Goal: Task Accomplishment & Management: Manage account settings

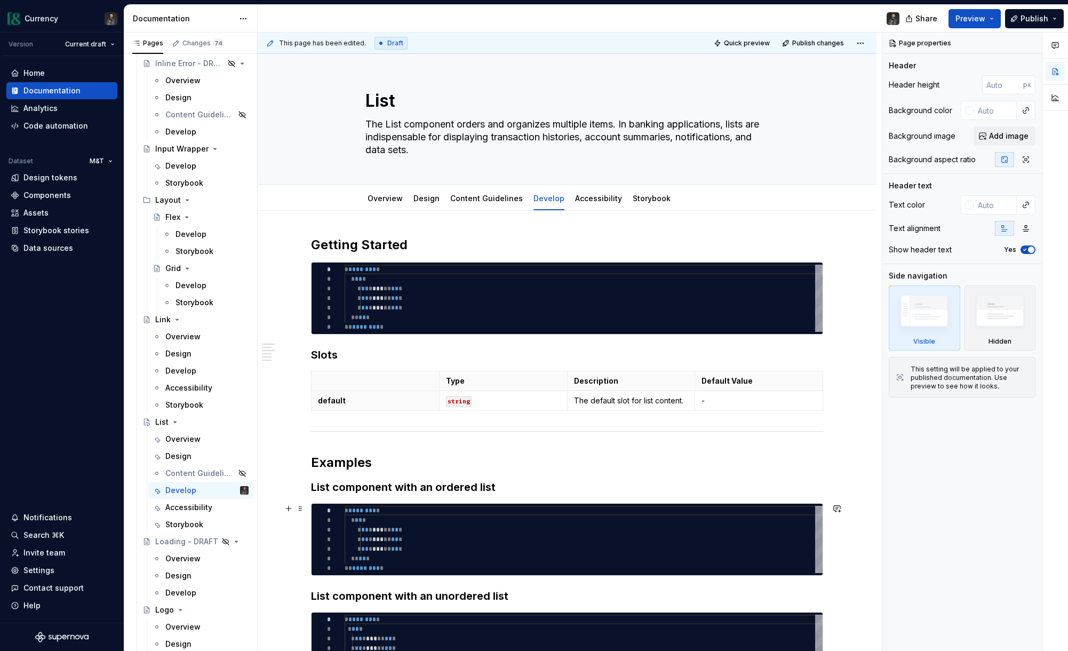
scroll to position [350, 0]
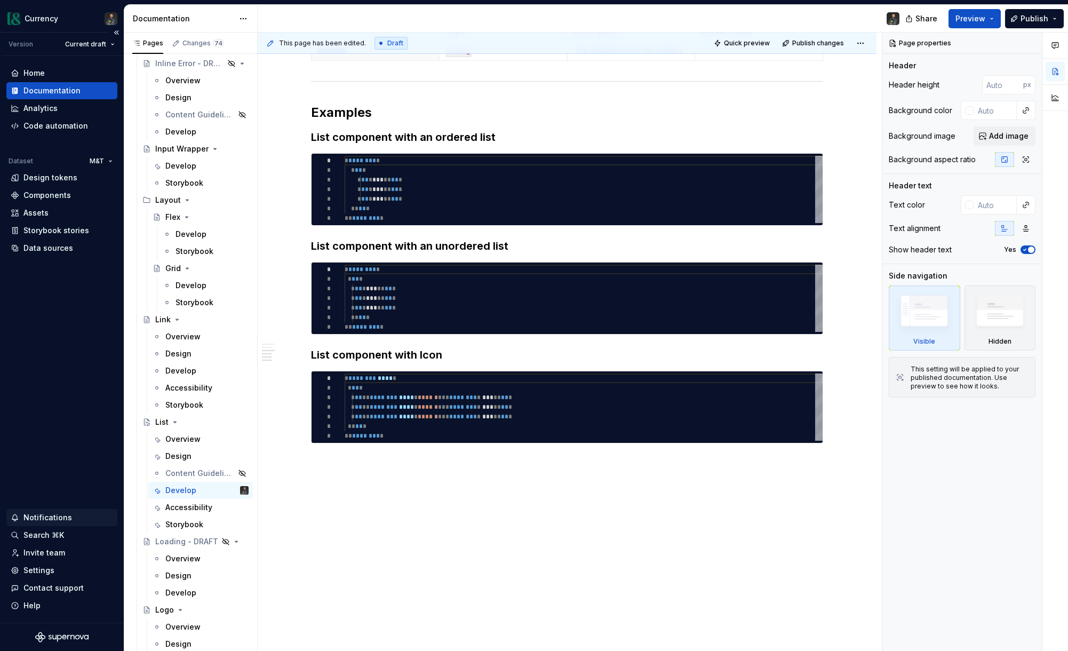
click at [43, 522] on div "Notifications" at bounding box center [47, 517] width 49 height 11
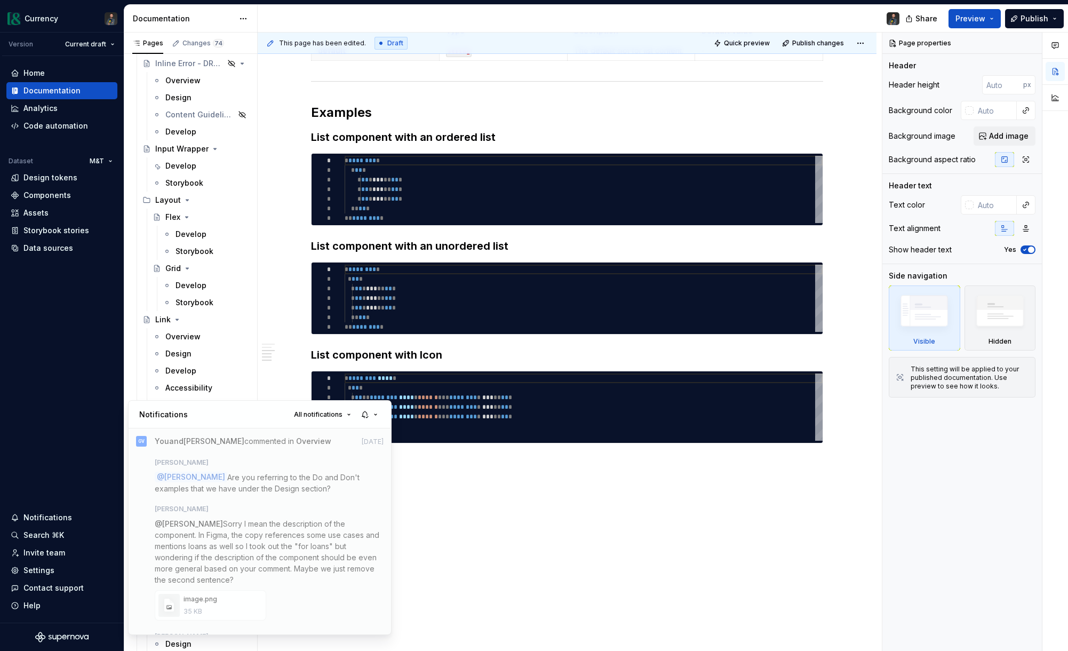
type textarea "*"
click at [36, 572] on html "Currency Version Current draft Home Documentation Analytics Code automation Dat…" at bounding box center [534, 325] width 1068 height 651
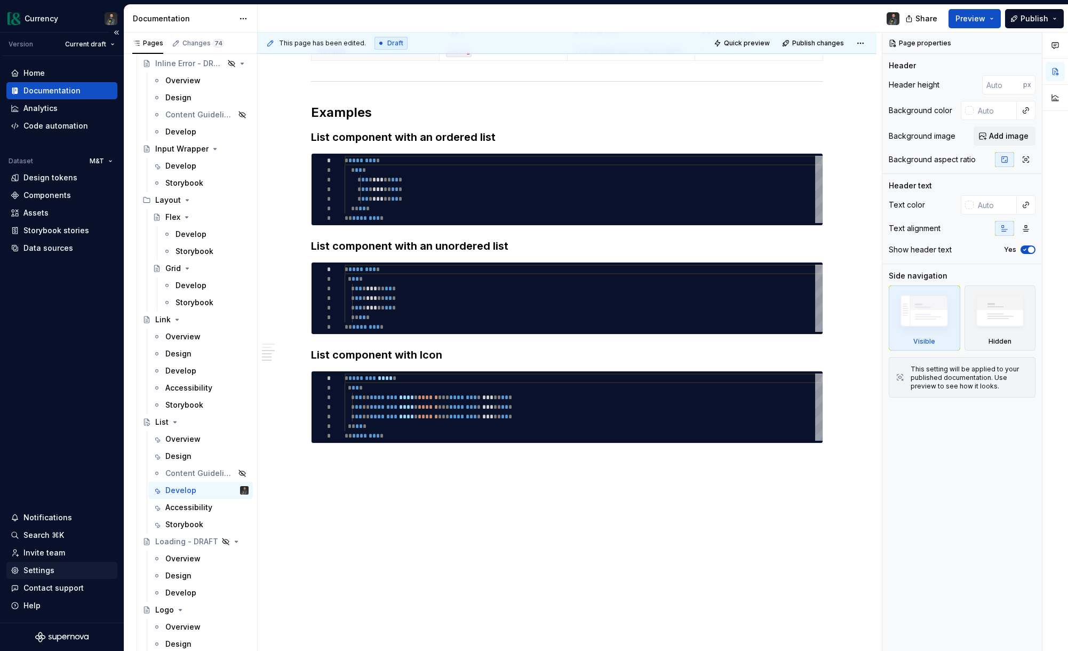
click at [35, 572] on div "Settings" at bounding box center [38, 570] width 31 height 11
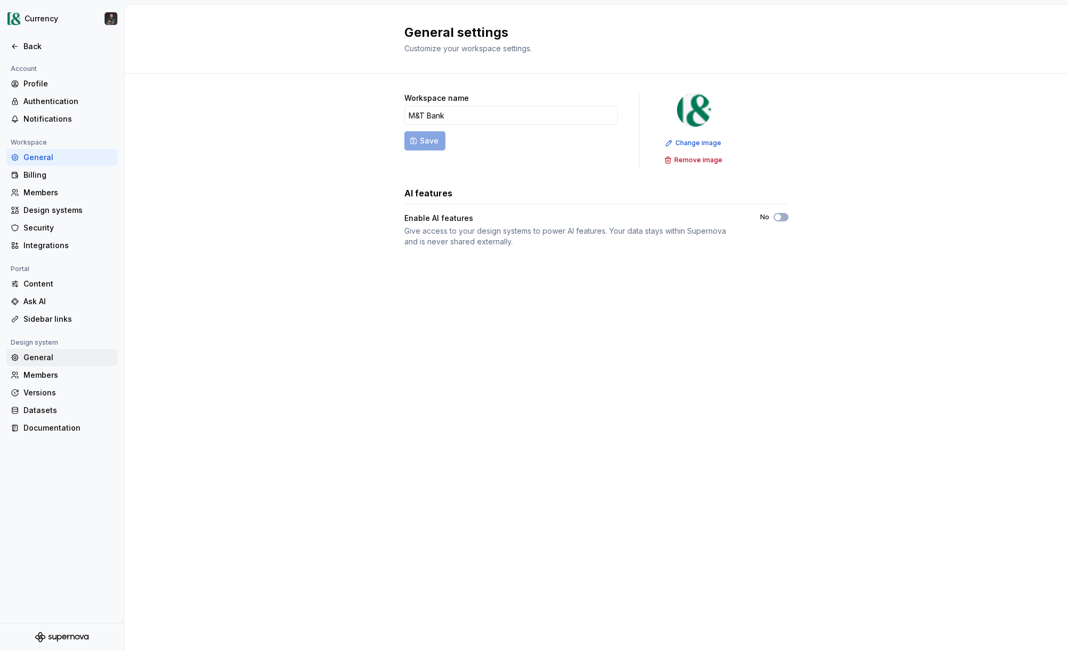
click at [46, 355] on div "General" at bounding box center [68, 357] width 90 height 11
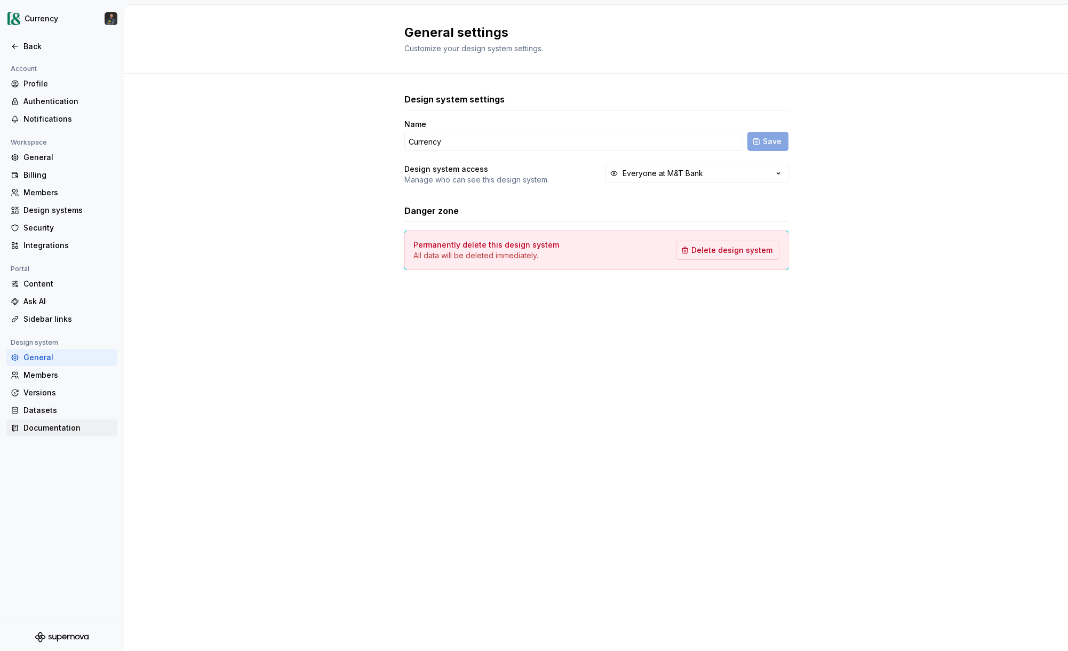
click at [66, 430] on div "Documentation" at bounding box center [68, 427] width 90 height 11
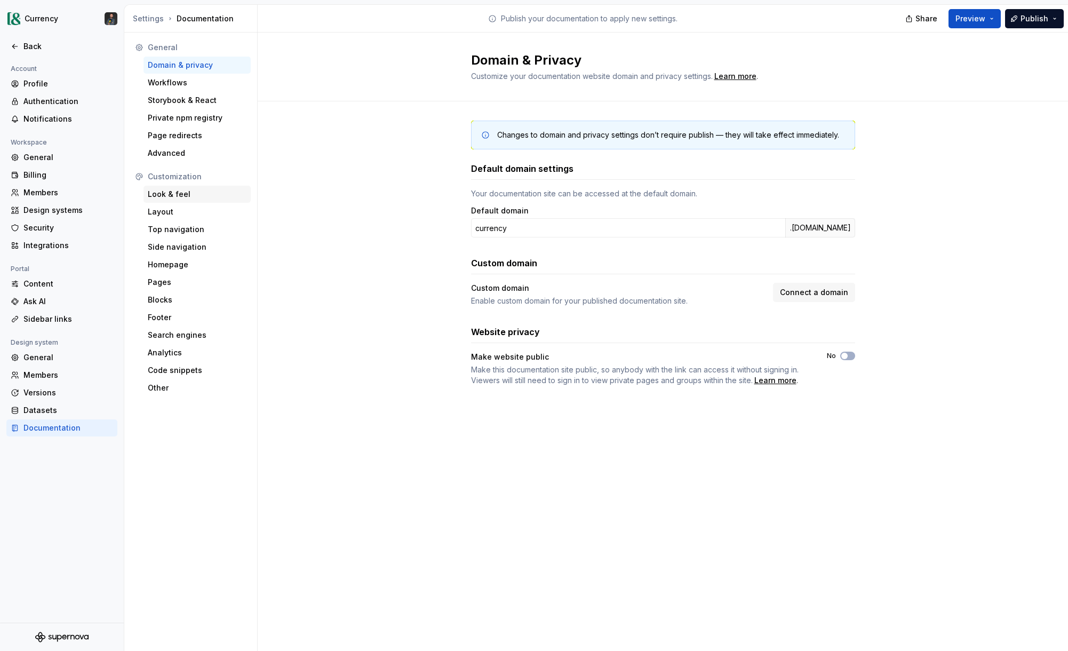
click at [178, 201] on div "Look & feel" at bounding box center [196, 194] width 107 height 17
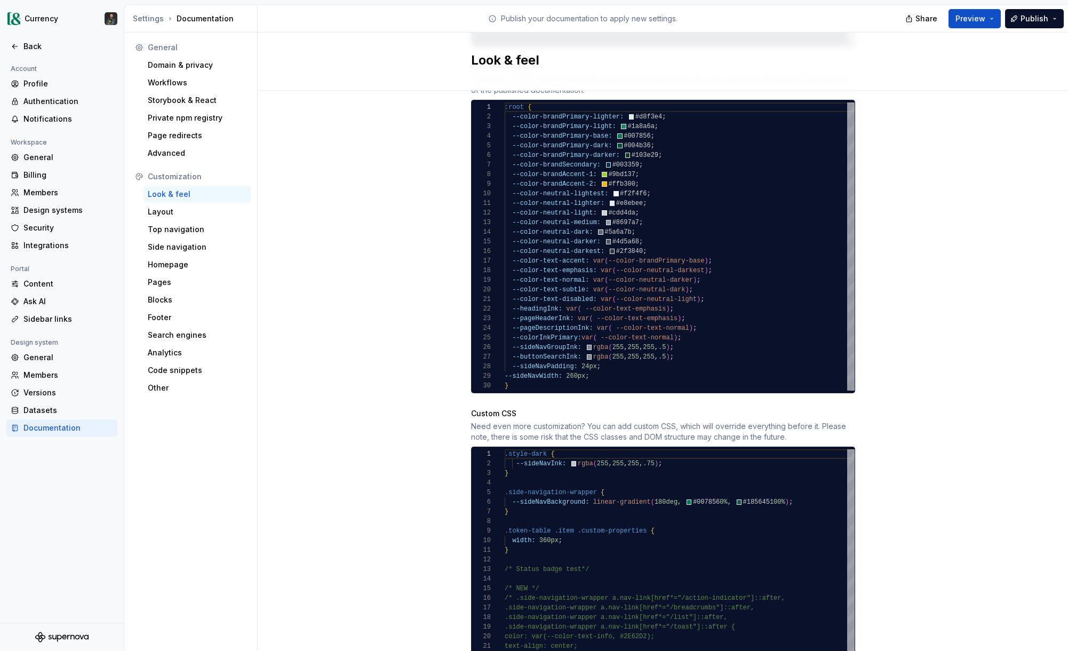
scroll to position [801, 0]
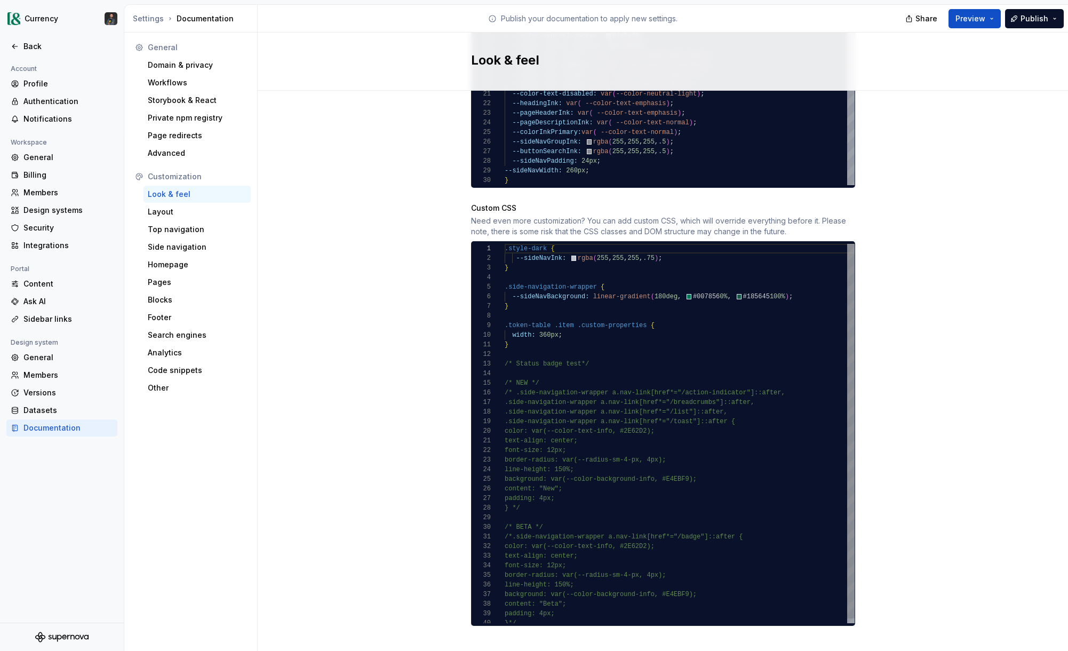
type textarea "**********"
click at [600, 467] on div ".style-dark { --sideNavInk: rgba ( 255 , 255 , 255 , .75 ) ; } .side-navigation…" at bounding box center [680, 436] width 350 height 384
click at [585, 492] on div ".style-dark { --sideNavInk: rgba ( 255 , 255 , 255 , .75 ) ; } .side-navigation…" at bounding box center [680, 436] width 350 height 384
click at [544, 495] on div ".style-dark { --sideNavInk: rgba ( 255 , 255 , 255 , .75 ) ; } .side-navigation…" at bounding box center [680, 436] width 350 height 384
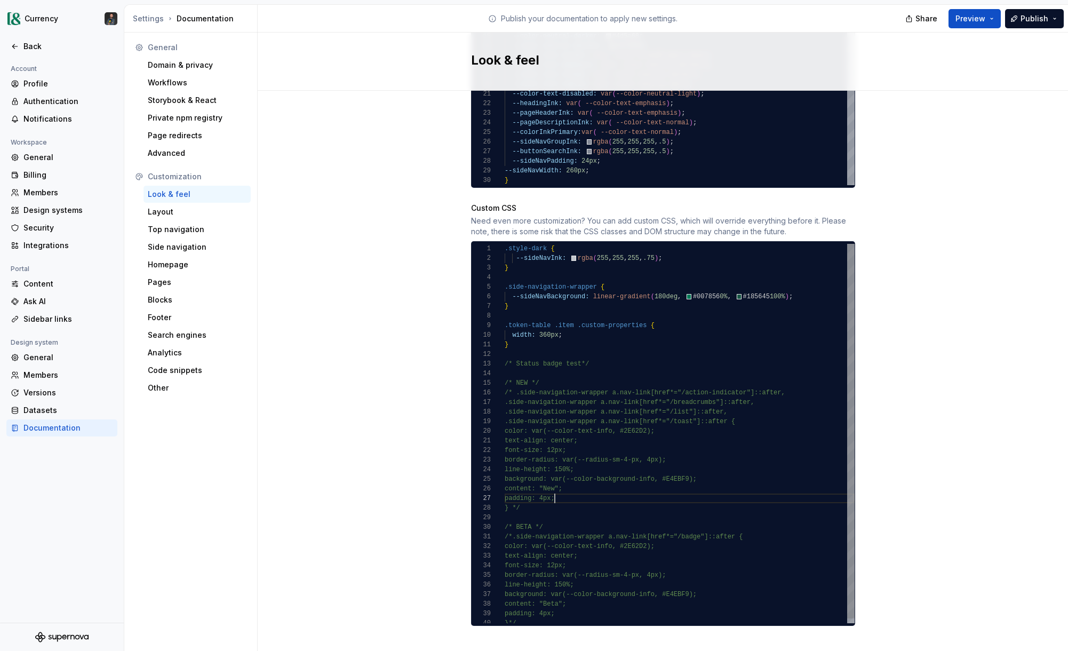
scroll to position [67, 15]
click at [167, 245] on div "Side navigation" at bounding box center [197, 247] width 99 height 11
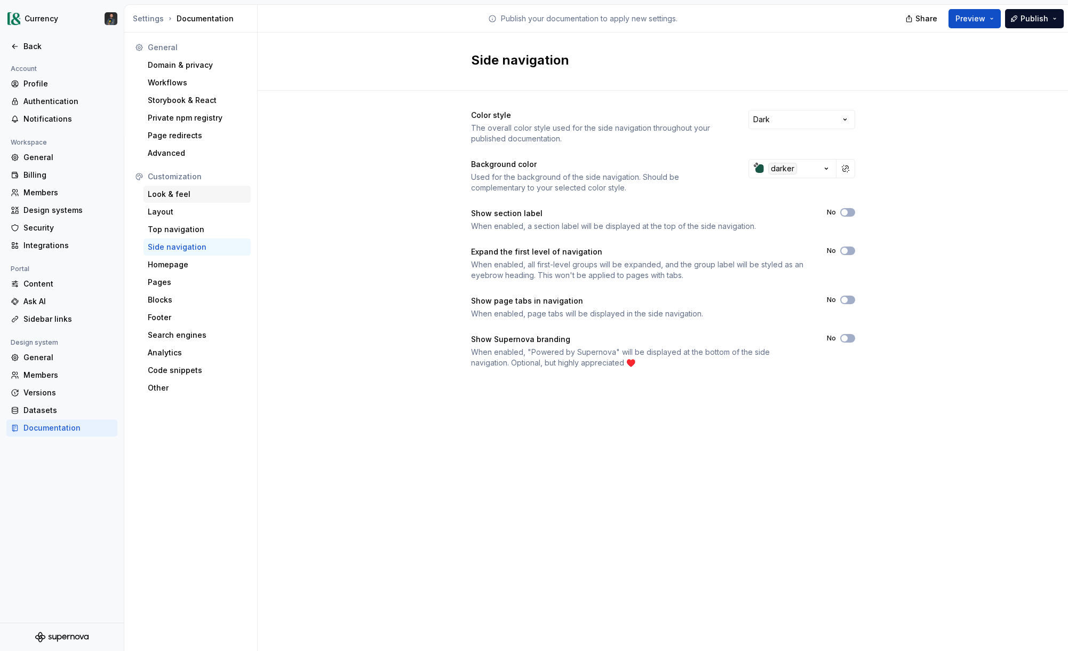
click at [170, 189] on div "Look & feel" at bounding box center [197, 194] width 99 height 11
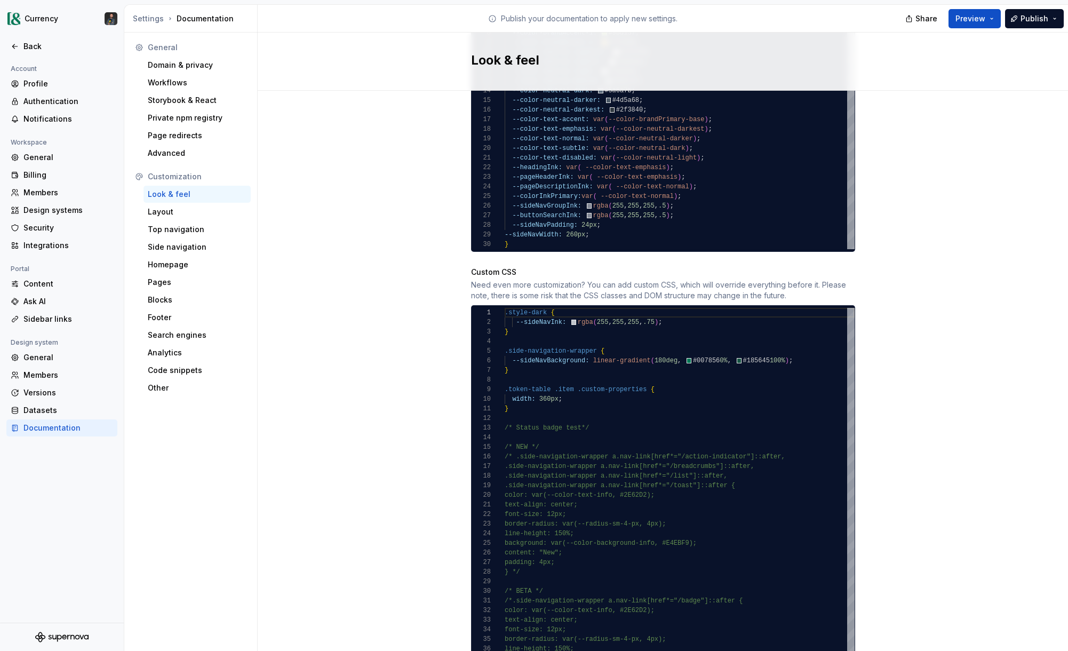
scroll to position [801, 0]
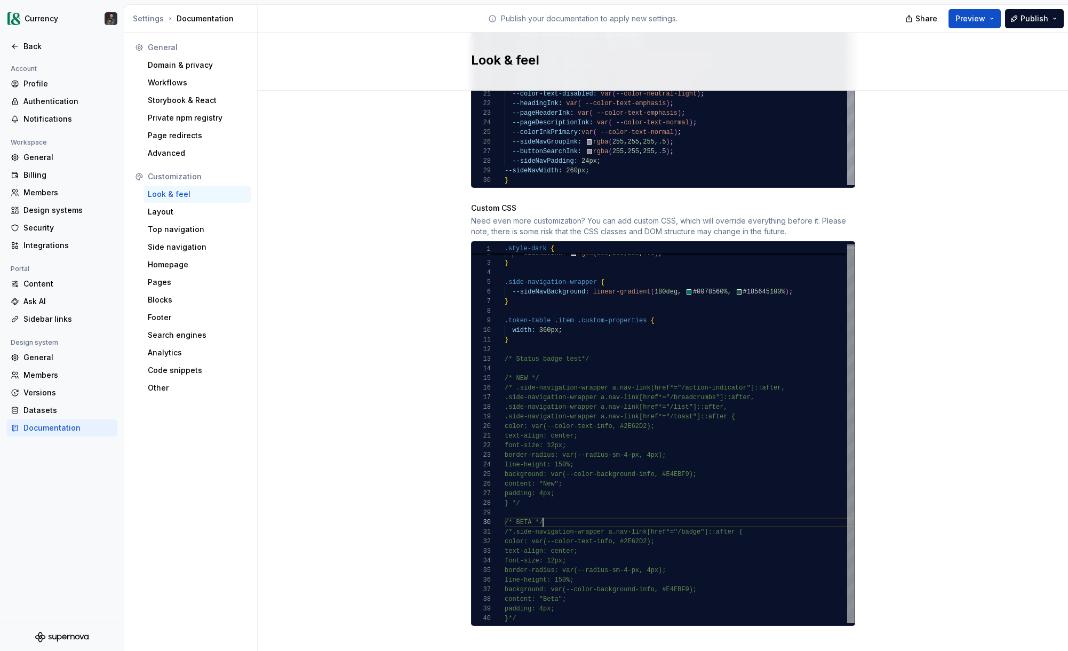
click at [647, 515] on div ".style-dark { --sideNavInk: rgba ( 255 , 255 , 255 , .75 ) ; } .side-navigation…" at bounding box center [680, 431] width 350 height 384
click at [515, 377] on div ".style-dark { --sideNavInk: rgba ( 255 , 255 , 255 , .75 ) ; } .side-navigation…" at bounding box center [680, 431] width 350 height 384
click at [560, 348] on div ".style-dark { --sideNavInk: rgba ( 255 , 255 , 255 , .75 ) ; } .side-navigation…" at bounding box center [680, 431] width 350 height 384
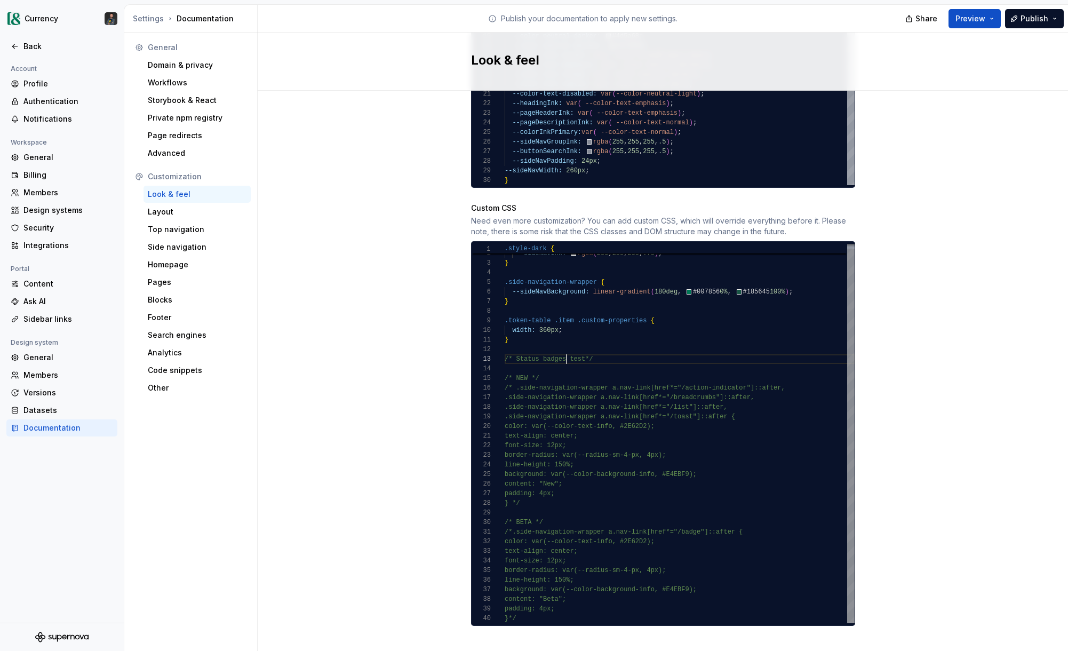
scroll to position [19, 62]
click at [518, 353] on div ".style-dark { --sideNavInk: rgba ( 255 , 255 , 255 , .75 ) ; } .side-navigation…" at bounding box center [680, 431] width 350 height 384
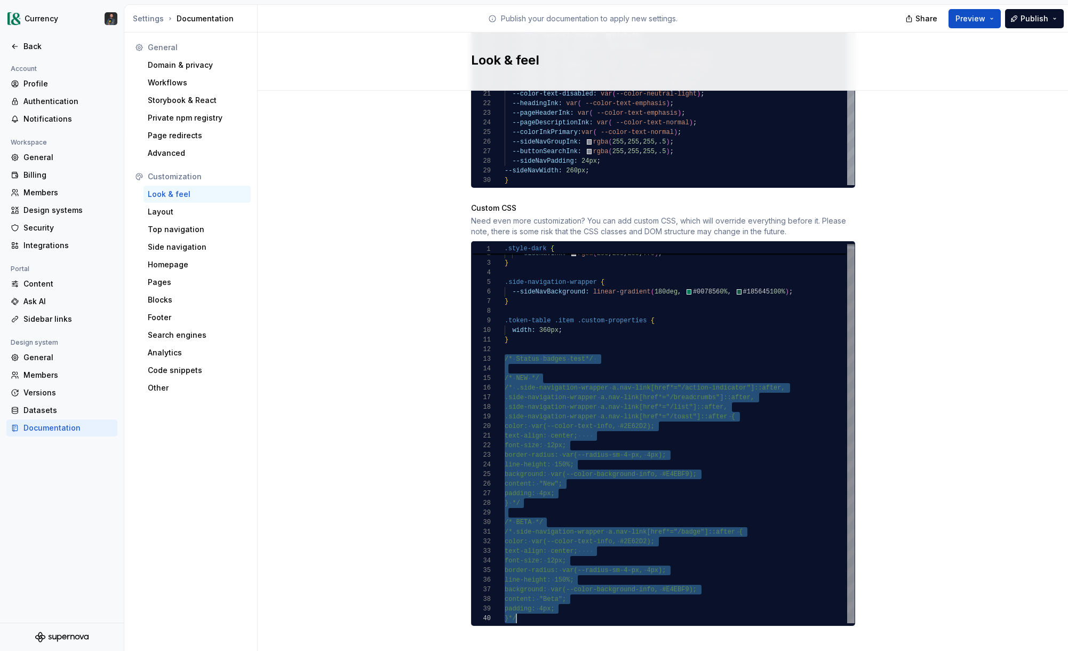
scroll to position [19, 12]
drag, startPoint x: 506, startPoint y: 349, endPoint x: 761, endPoint y: 595, distance: 354.6
click at [777, 604] on div ".style-dark { --sideNavInk: rgba ( 255 , 255 , 255 , .75 ) ; } .side-navigation…" at bounding box center [680, 431] width 350 height 384
type textarea "**********"
